Goal: Transaction & Acquisition: Obtain resource

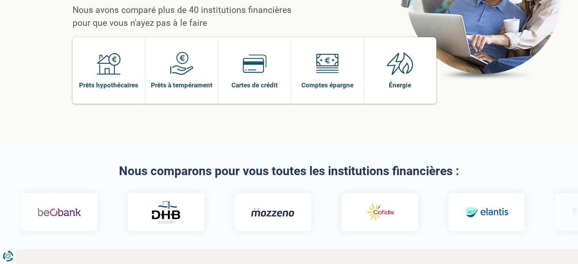
scroll to position [114, 0]
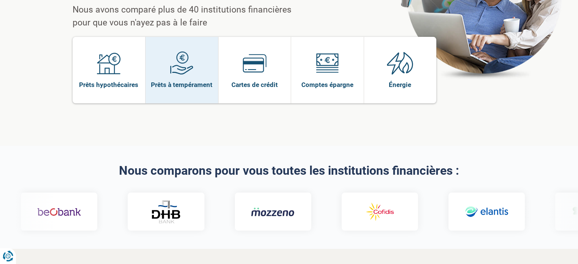
click at [182, 70] on link "Prêts à tempérament" at bounding box center [182, 70] width 73 height 67
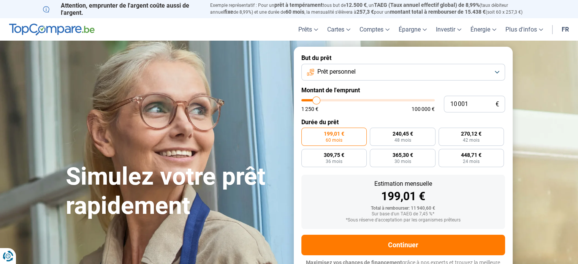
click at [385, 72] on button "Prêt personnel" at bounding box center [403, 72] width 204 height 17
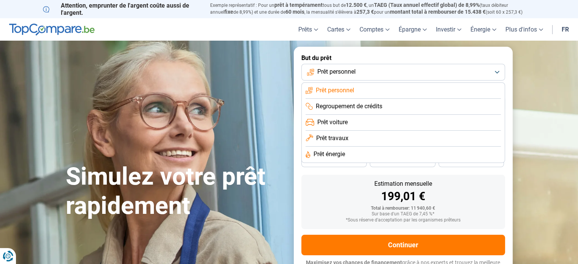
click at [384, 73] on button "Prêt personnel" at bounding box center [403, 72] width 204 height 17
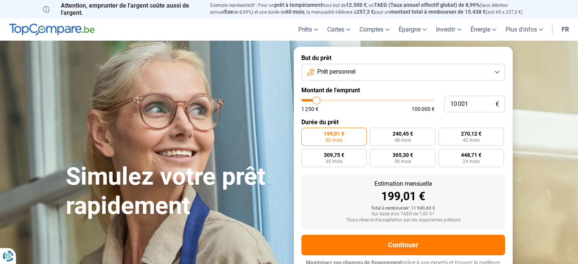
type input "11 000"
type input "11000"
type input "11 250"
type input "11250"
type input "12 000"
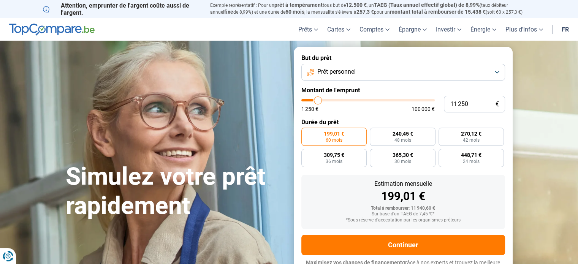
type input "12000"
type input "12 500"
type input "12500"
type input "13 000"
type input "13000"
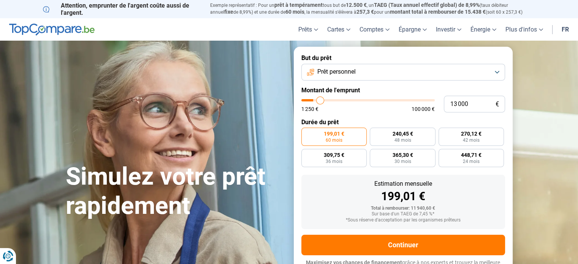
type input "13 500"
type input "13500"
type input "14 000"
type input "14000"
type input "14 500"
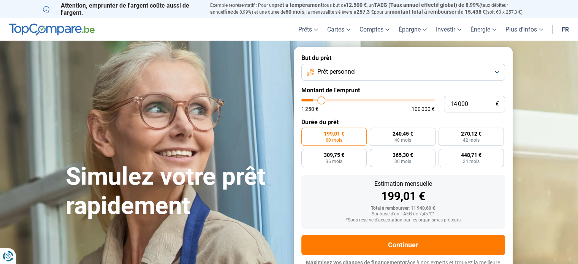
type input "14500"
type input "15 000"
type input "15000"
type input "15 750"
type input "15750"
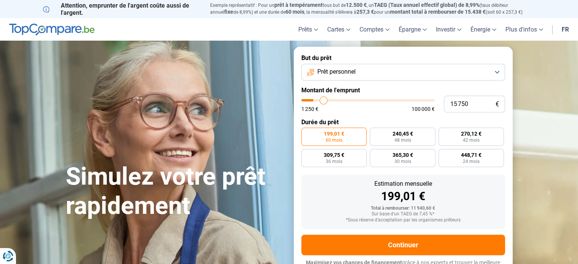
type input "17 000"
type input "17000"
type input "17 750"
type input "17750"
type input "18 250"
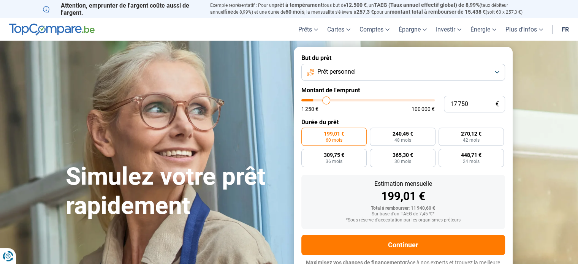
type input "18250"
type input "18 750"
type input "18750"
type input "19 000"
type input "19000"
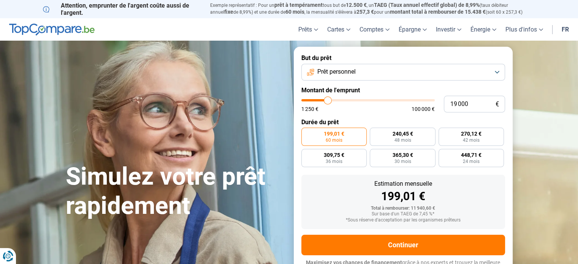
type input "19 500"
type input "19500"
type input "19 750"
type input "19750"
type input "20 000"
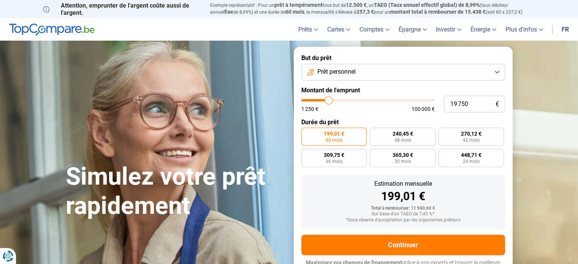
type input "20000"
type input "20 500"
type input "20500"
type input "20 750"
type input "20750"
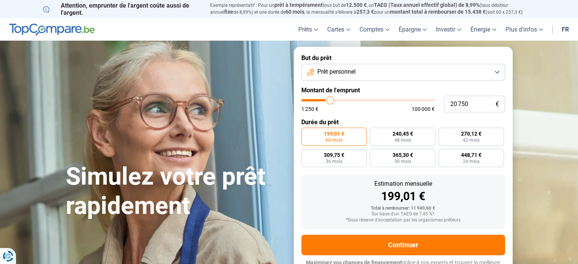
type input "21 000"
type input "21000"
type input "21 500"
type input "21500"
type input "22 000"
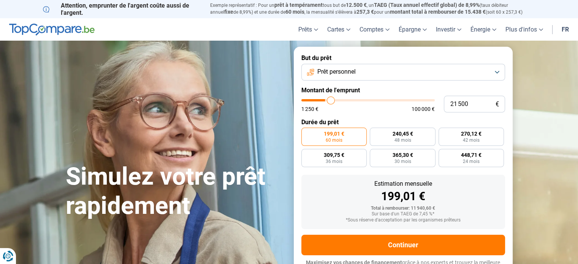
type input "22000"
type input "22 750"
type input "22750"
type input "23 000"
type input "23000"
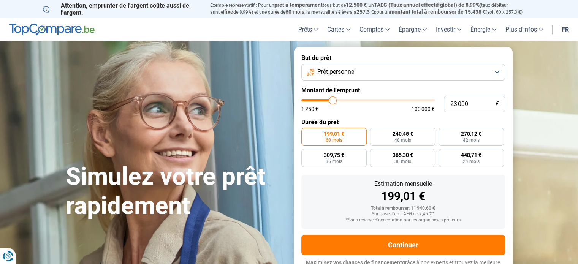
type input "23 500"
type input "23500"
type input "23 250"
type input "23250"
type input "22 500"
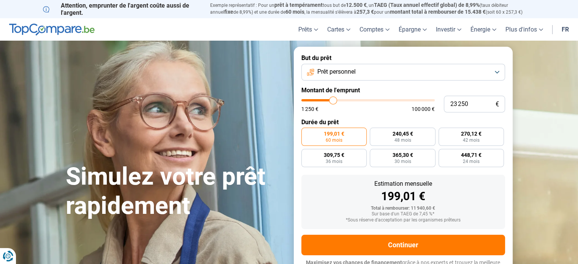
type input "22500"
type input "22 000"
type input "22000"
type input "21 250"
type input "21250"
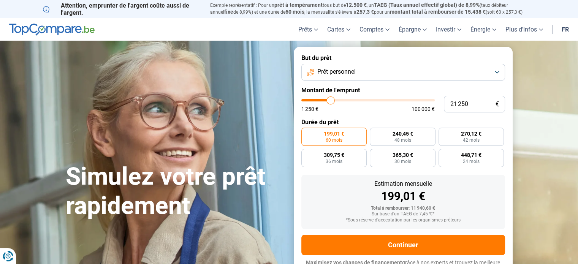
type input "21 000"
type input "21000"
type input "20 750"
type input "20750"
type input "20 250"
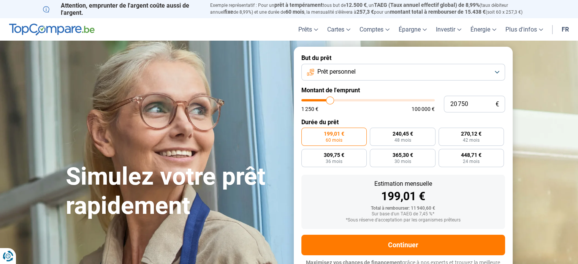
type input "20250"
type input "20 000"
type input "20000"
type input "19 750"
type input "19750"
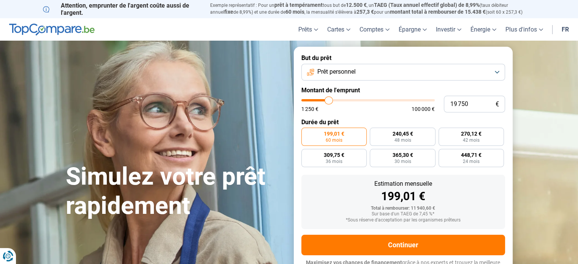
type input "19 500"
type input "19500"
type input "18 750"
type input "18750"
type input "18 250"
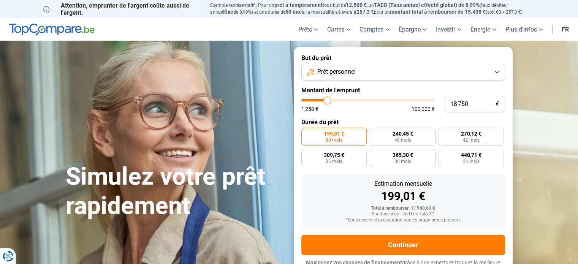
type input "18250"
type input "17 750"
type input "17750"
type input "17 000"
type input "17000"
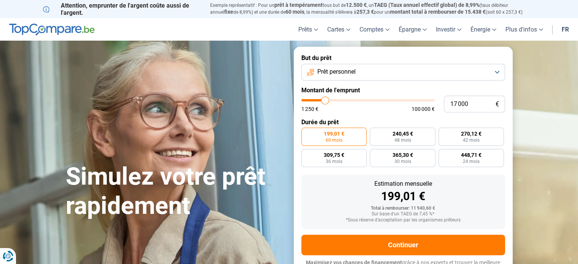
type input "16 000"
type input "16000"
type input "15 500"
type input "15500"
type input "15 000"
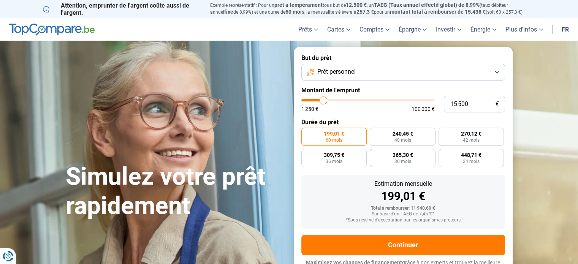
type input "15000"
type input "14 750"
type input "14750"
type input "14 250"
type input "14250"
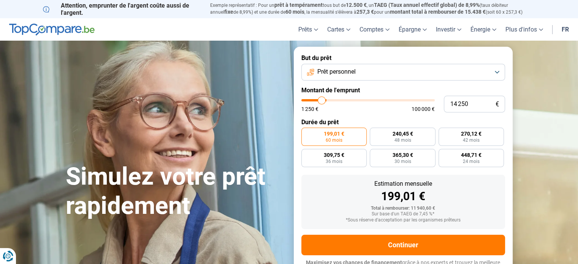
type input "13 750"
type input "13750"
type input "13 250"
type input "13250"
type input "13 000"
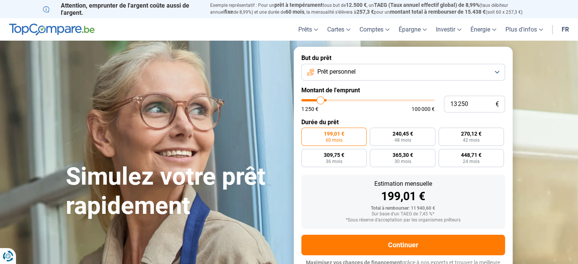
type input "13000"
type input "12 500"
type input "12500"
type input "12 250"
type input "12250"
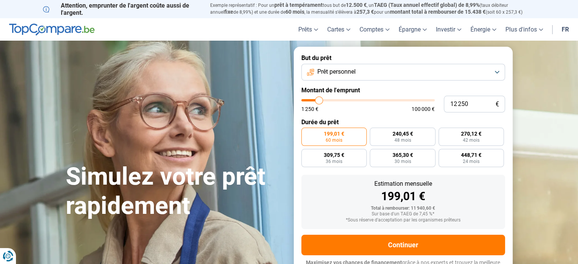
type input "12 000"
type input "12000"
type input "11 750"
type input "11750"
type input "11 500"
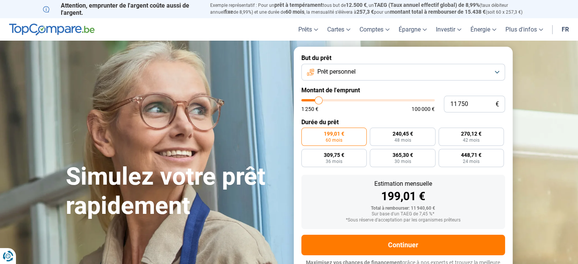
type input "11500"
type input "11 250"
type input "11250"
type input "11 000"
type input "11000"
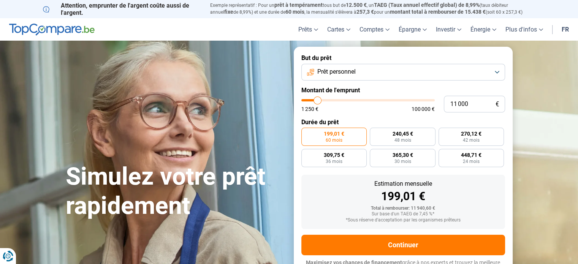
type input "10 750"
type input "10750"
type input "10 500"
type input "10500"
type input "10 250"
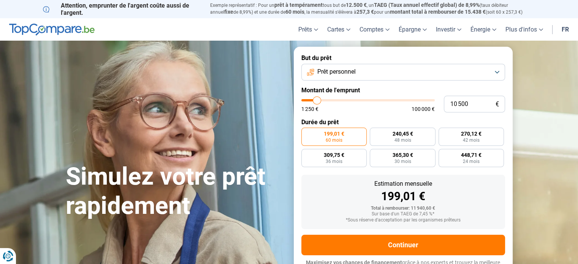
type input "10250"
type input "10 000"
type input "10000"
type input "9 750"
type input "9750"
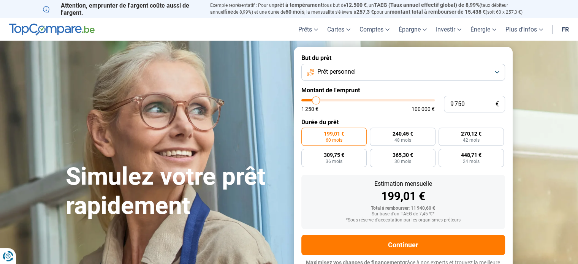
type input "9 500"
type input "9500"
click at [316, 101] on input "range" at bounding box center [367, 100] width 133 height 2
radio input "true"
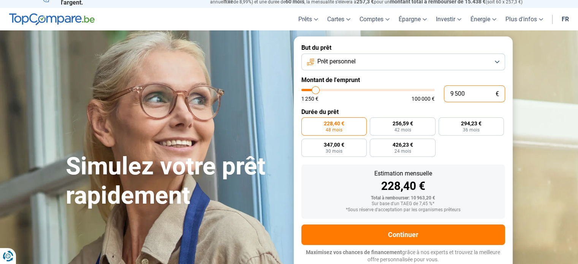
click at [470, 99] on input "9 500" at bounding box center [474, 94] width 61 height 17
click at [469, 97] on input "9 500" at bounding box center [474, 94] width 61 height 17
drag, startPoint x: 466, startPoint y: 92, endPoint x: 410, endPoint y: 88, distance: 56.0
click at [410, 88] on div "9 500 € 1 250 € 100 000 €" at bounding box center [403, 94] width 204 height 17
type input "6"
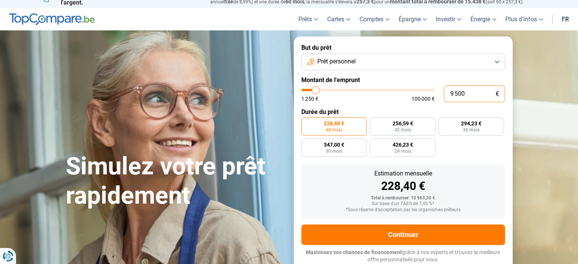
type input "1250"
type input "60"
type input "1250"
type input "600"
type input "1250"
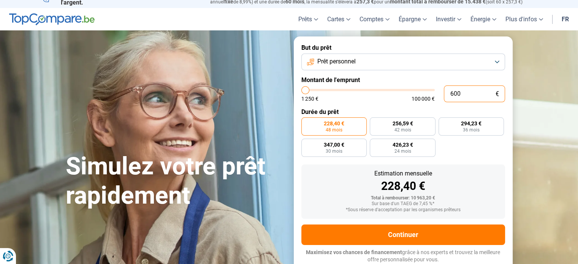
type input "6 000"
type input "6000"
radio input "true"
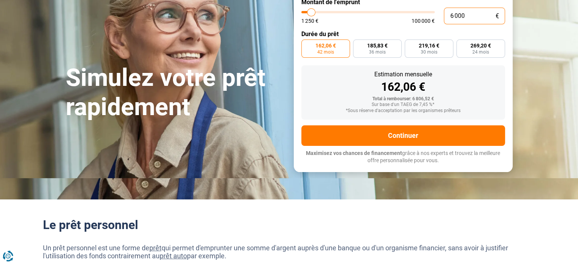
scroll to position [76, 0]
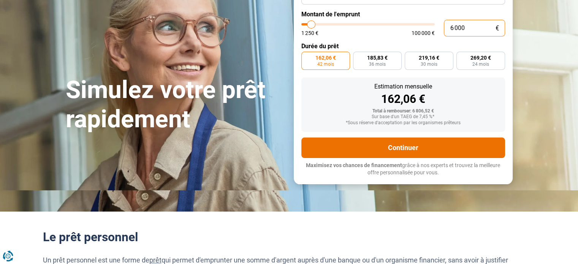
type input "6 000"
click at [404, 151] on button "Continuer" at bounding box center [403, 148] width 204 height 21
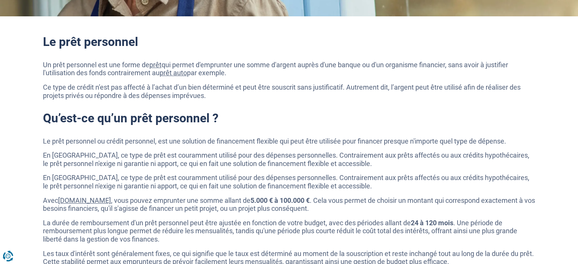
scroll to position [152, 0]
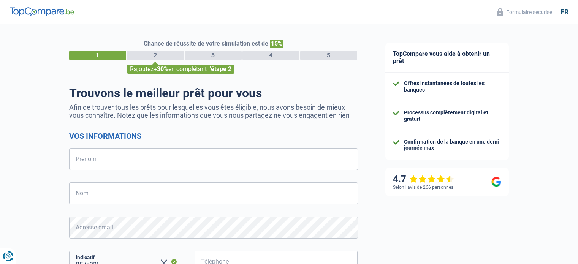
select select "32"
